Goal: Find specific fact: Find specific fact

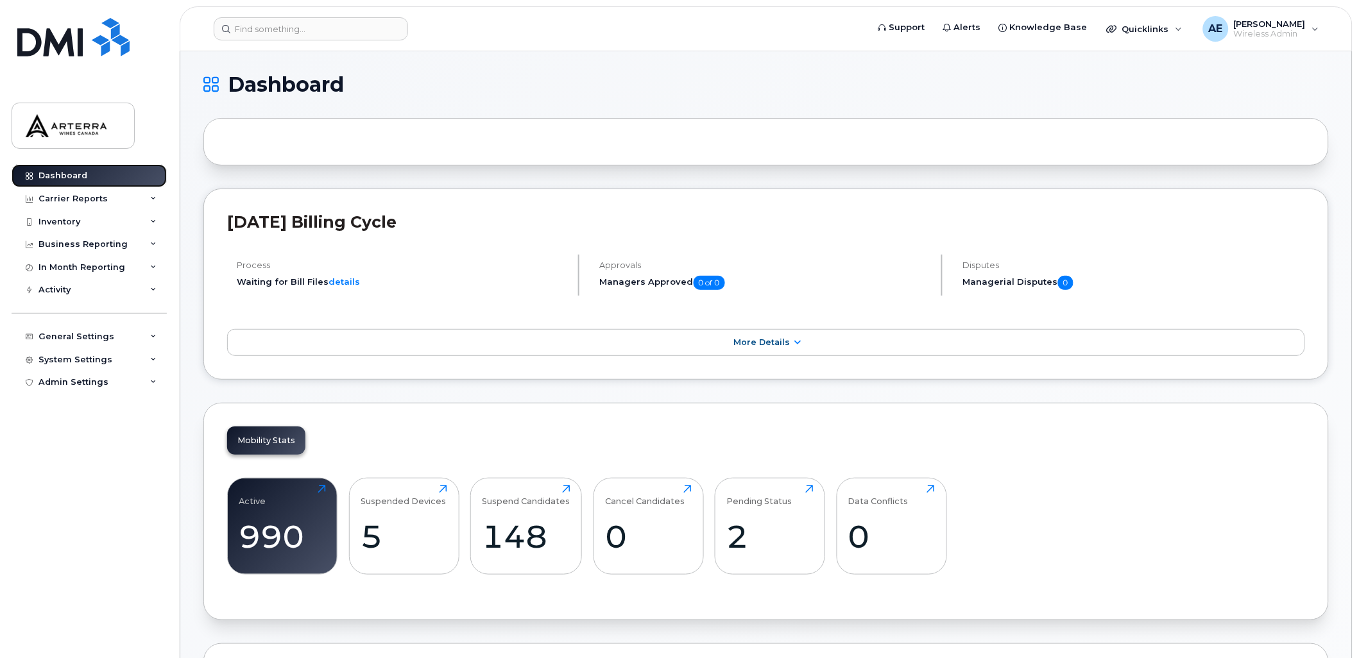
click at [65, 171] on div "Dashboard" at bounding box center [63, 176] width 49 height 10
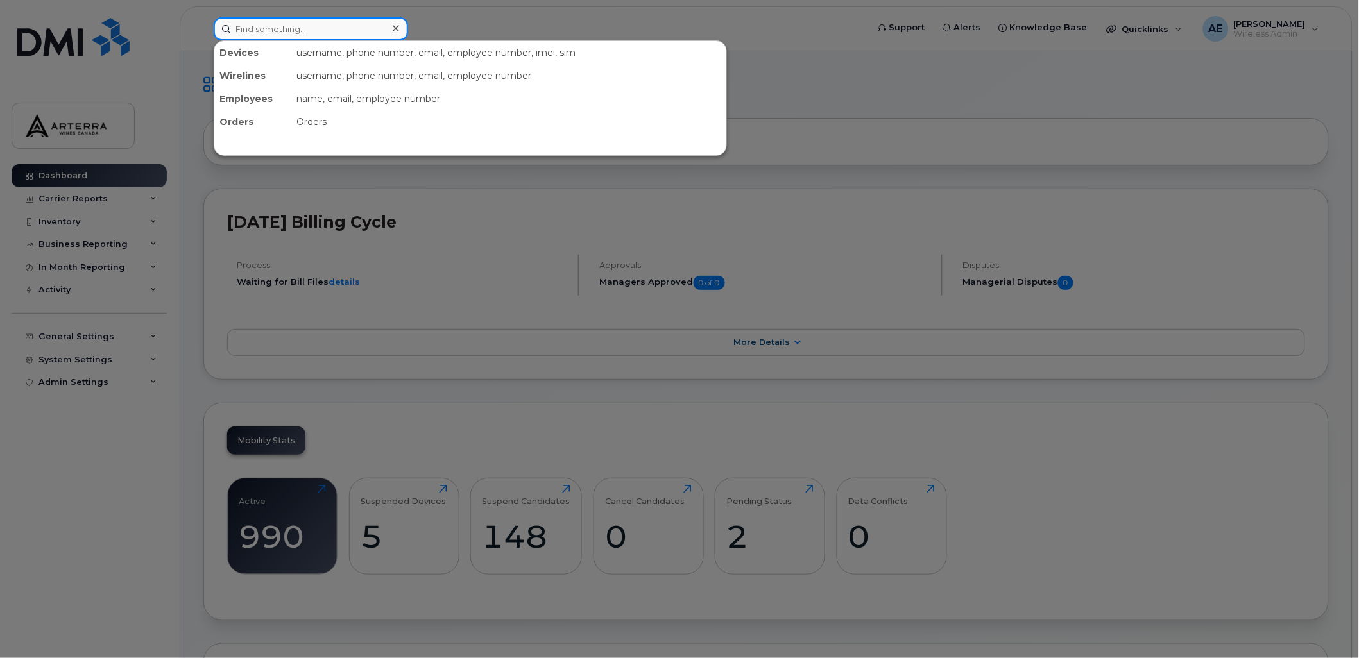
paste input "[PERSON_NAME]"
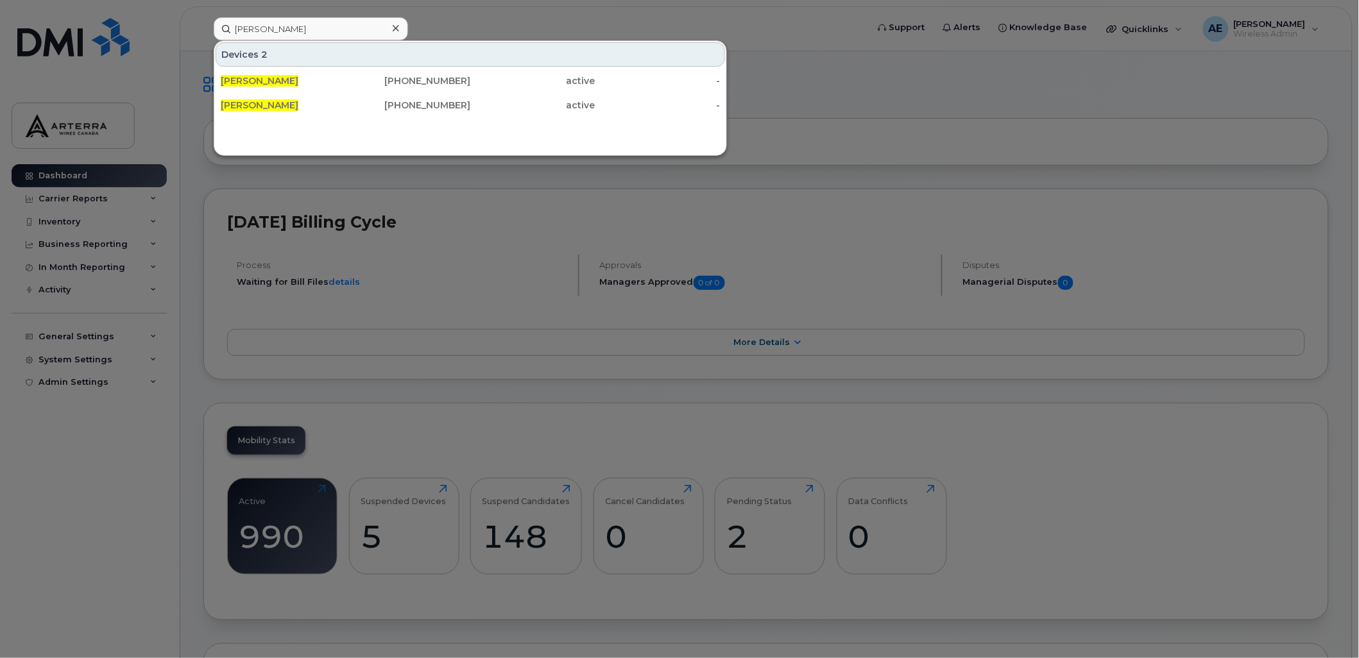
click at [884, 107] on div at bounding box center [679, 329] width 1359 height 658
drag, startPoint x: 307, startPoint y: 26, endPoint x: 215, endPoint y: 28, distance: 91.8
click at [215, 28] on input "Marcelyne Craft" at bounding box center [311, 28] width 194 height 23
paste input "5149734540"
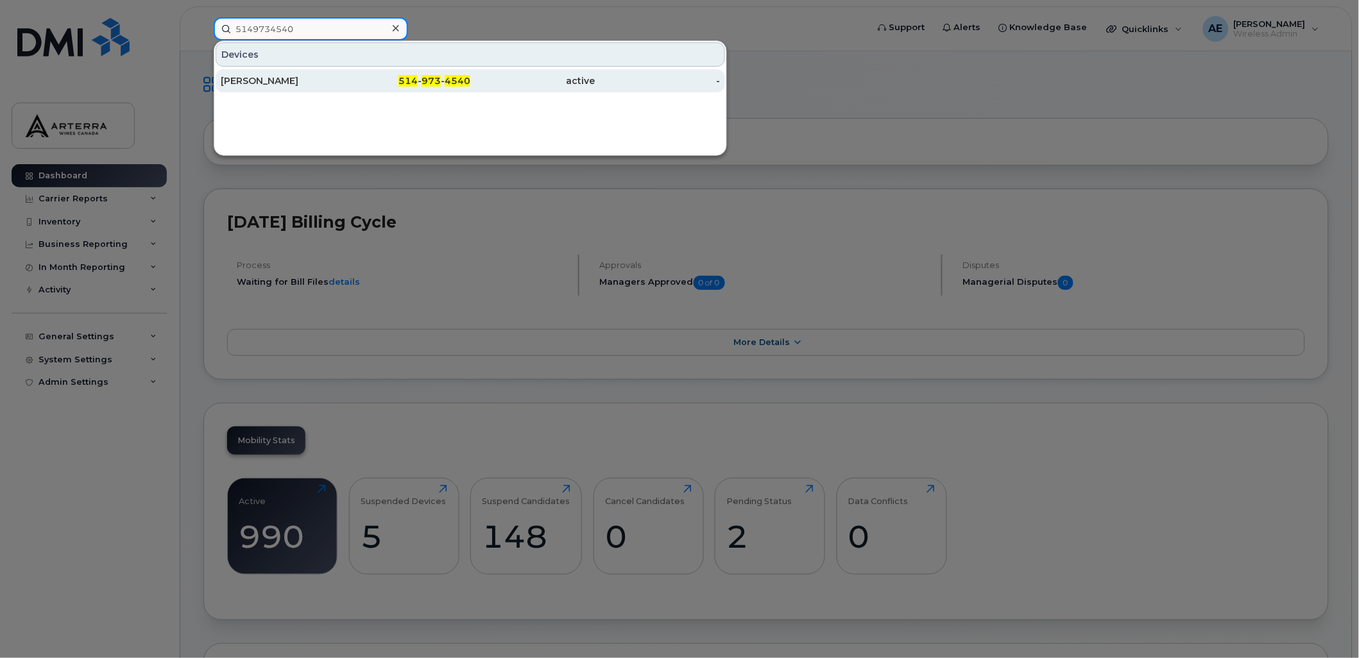
type input "5149734540"
click at [255, 74] on div "Marcelyne Craft" at bounding box center [283, 80] width 125 height 13
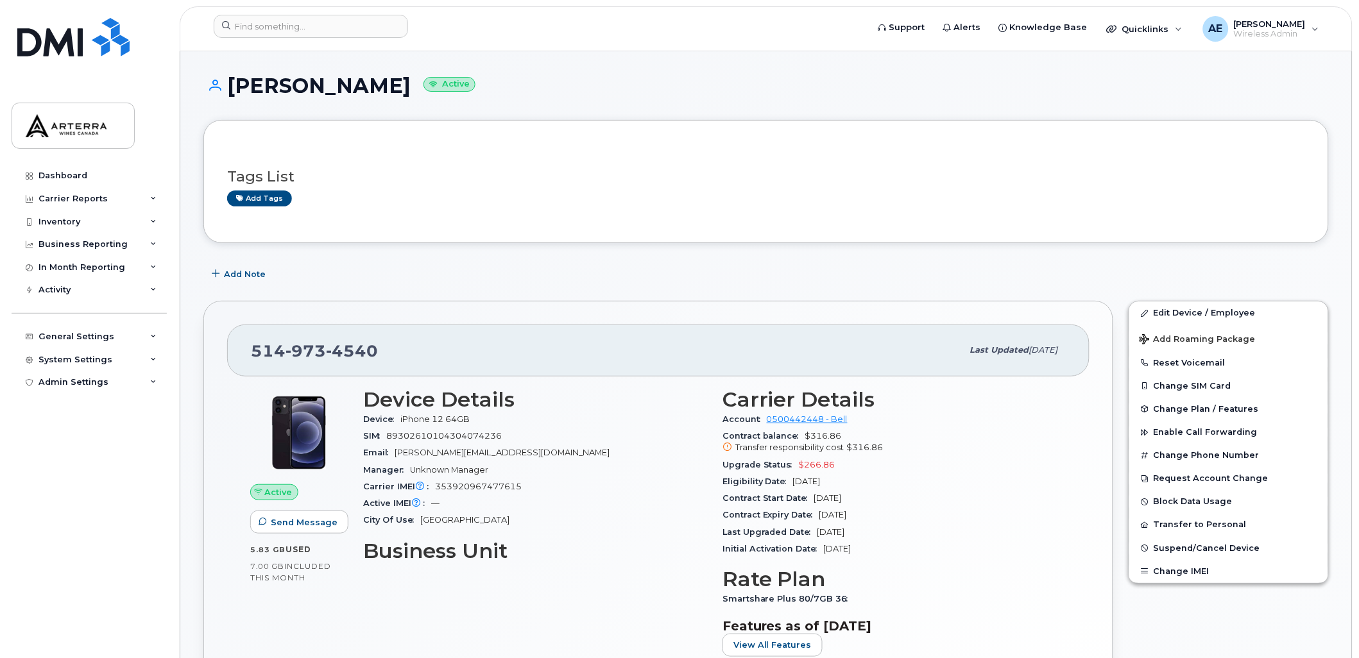
drag, startPoint x: 231, startPoint y: 83, endPoint x: 395, endPoint y: 87, distance: 164.3
click at [395, 87] on h1 "Marcelyne Craft Active" at bounding box center [766, 85] width 1126 height 22
copy h1 "Marcelyne Craft"
click at [630, 501] on div "Active IMEI Active IMEI is refreshed daily with a delay of up to 48 hours follo…" at bounding box center [535, 503] width 344 height 17
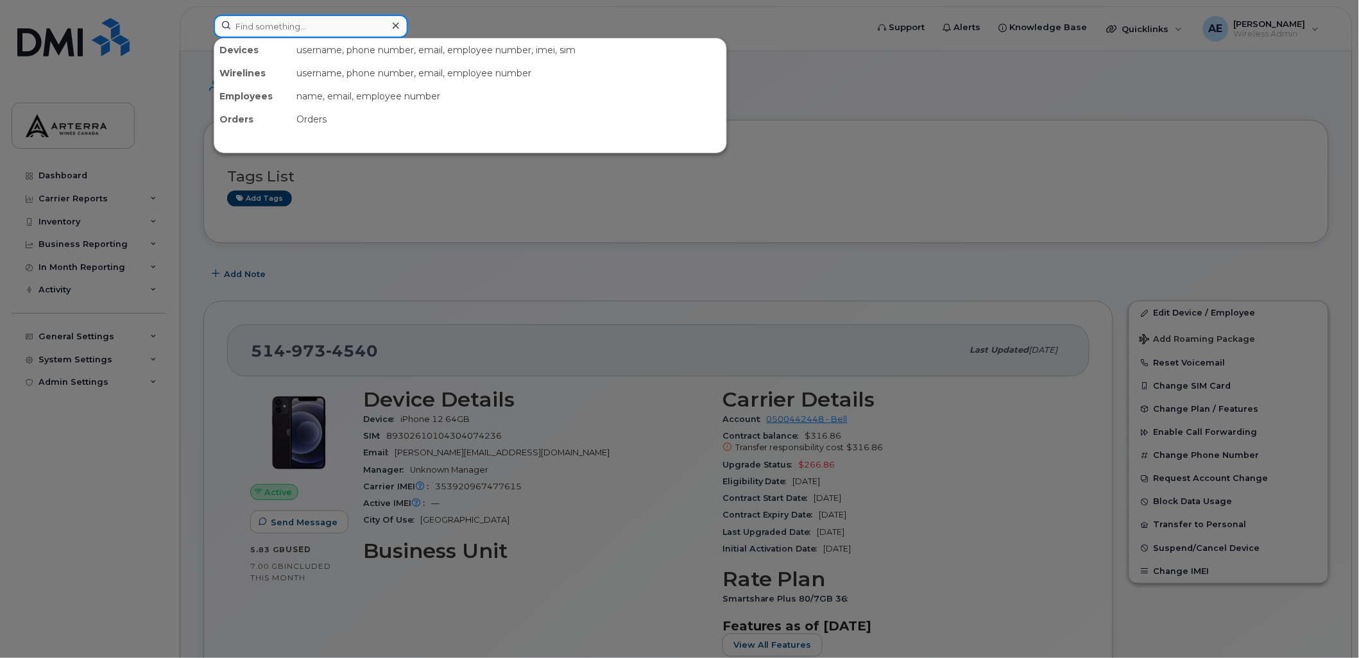
click at [313, 30] on input at bounding box center [311, 26] width 194 height 23
paste input "5142069634"
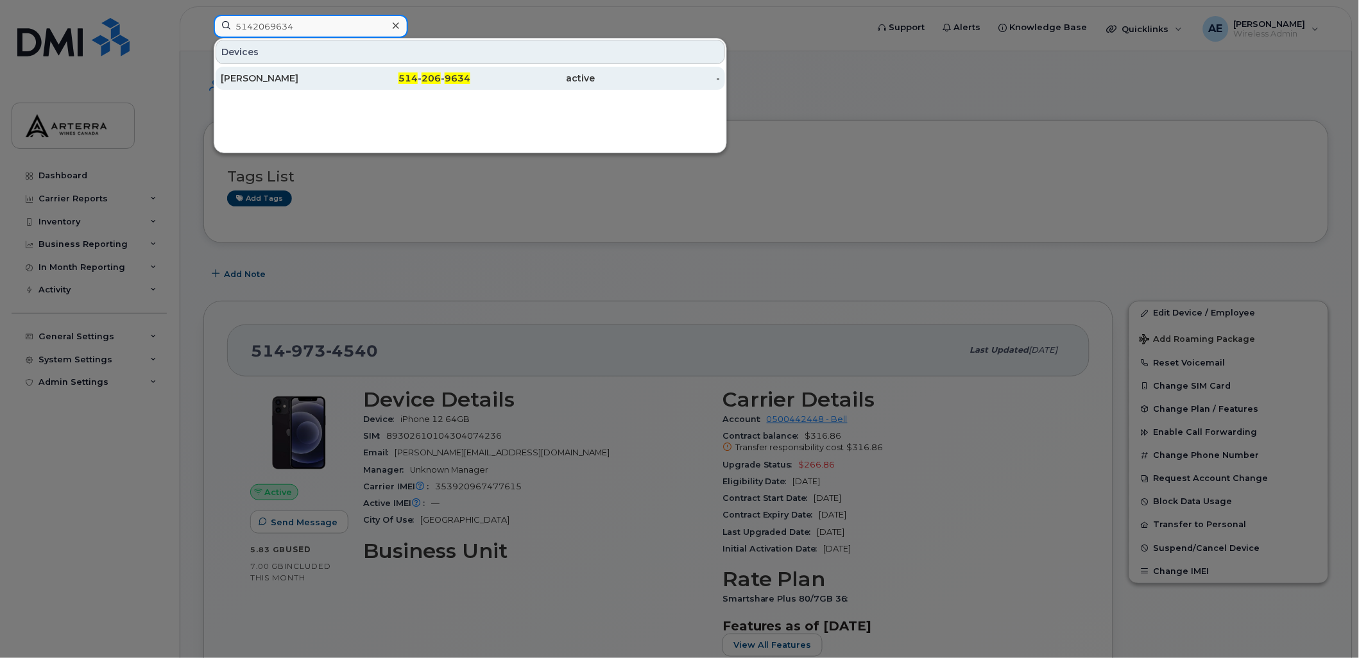
type input "5142069634"
click at [234, 78] on div "Justin Clouatre" at bounding box center [283, 78] width 125 height 13
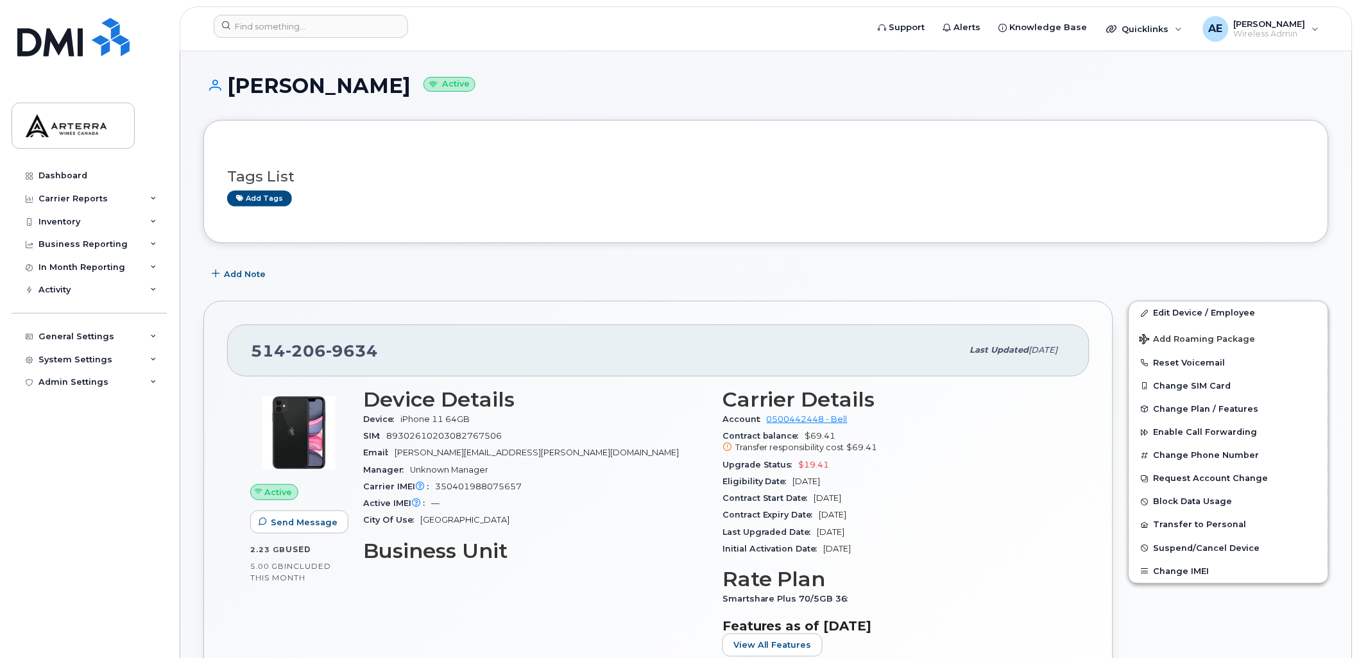
click at [498, 486] on span "350401988075657" at bounding box center [478, 487] width 87 height 10
copy span "350401988075657"
